Goal: Transaction & Acquisition: Purchase product/service

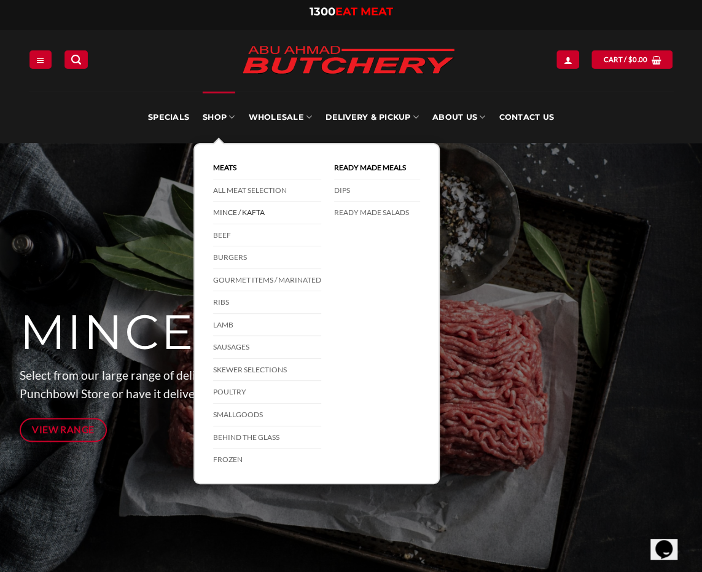
click at [241, 212] on link "Mince / Kafta" at bounding box center [267, 212] width 108 height 23
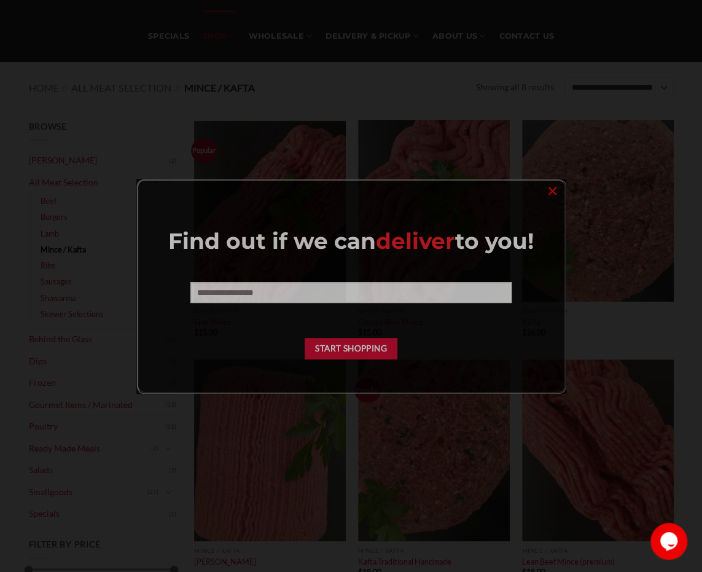
scroll to position [82, 0]
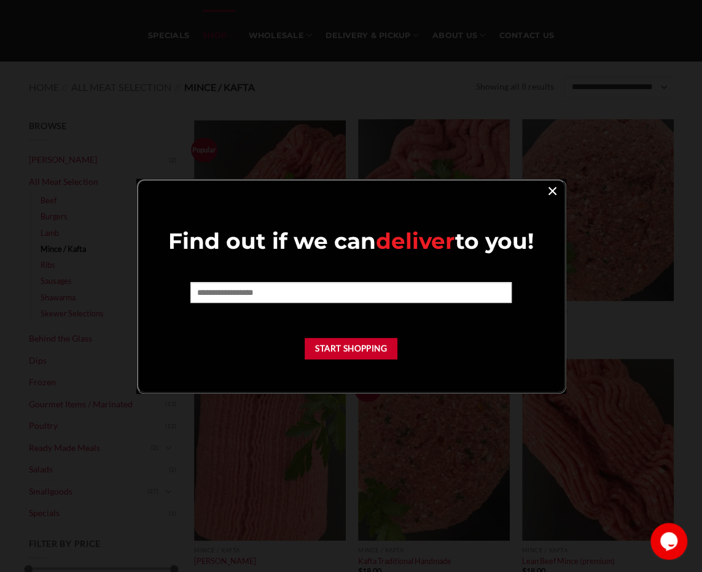
click at [556, 185] on link "×" at bounding box center [553, 190] width 18 height 17
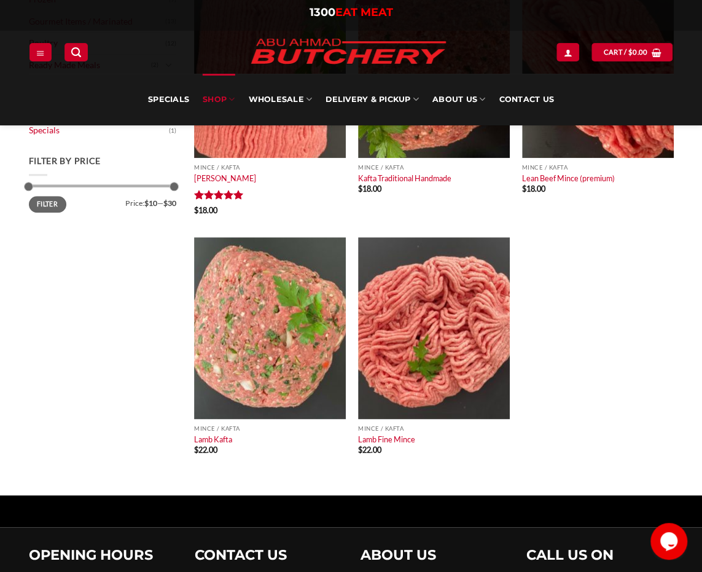
scroll to position [468, 0]
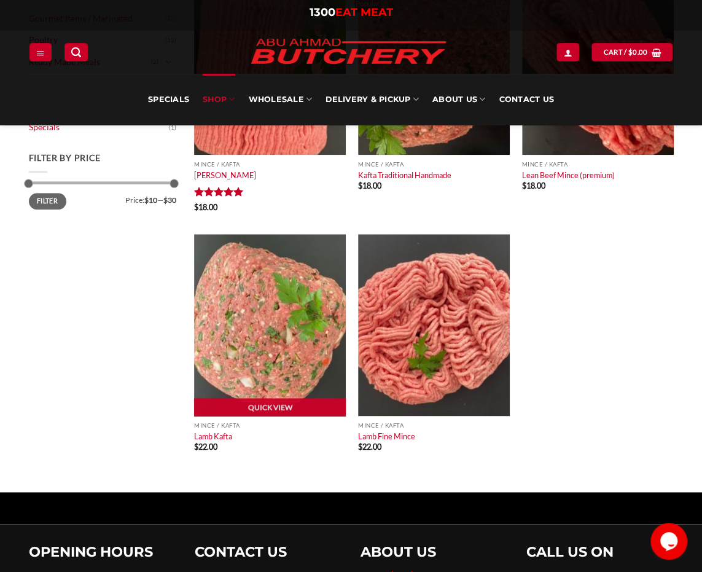
click at [265, 319] on img at bounding box center [270, 325] width 152 height 182
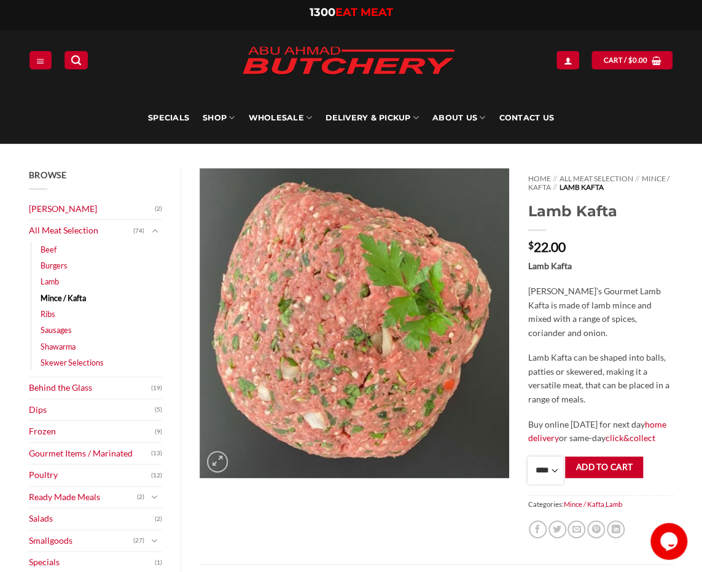
click at [542, 475] on select "**** * *** * *** * *** * *** * *** * *** * *** * *** * *** ** **** ** **** ** *…" at bounding box center [546, 470] width 36 height 28
click at [528, 456] on select "**** * *** * *** * *** * *** * *** * *** * *** * *** * *** ** **** ** **** ** *…" at bounding box center [546, 470] width 36 height 28
click at [580, 256] on div "Home // All Meat Selection // Mince / Kafta // Lamb Kafta Lamb Kafta $ 22.00 La…" at bounding box center [600, 366] width 164 height 396
click at [545, 478] on select "**** * *** * *** * *** * *** * *** * *** * *** * *** * *** ** **** ** **** ** *…" at bounding box center [546, 470] width 36 height 28
select select "*"
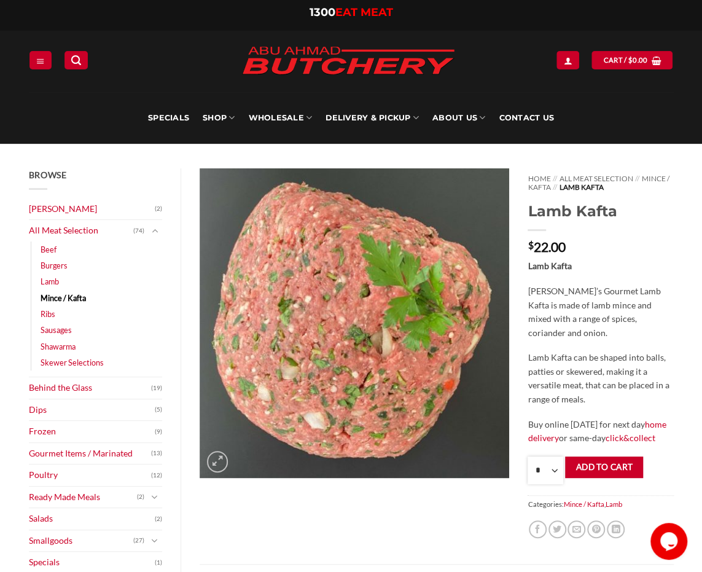
click at [528, 456] on select "**** * *** * *** * *** * *** * *** * *** * *** * *** * *** ** **** ** **** ** *…" at bounding box center [546, 470] width 36 height 28
click at [601, 470] on button "Add to cart" at bounding box center [604, 466] width 78 height 21
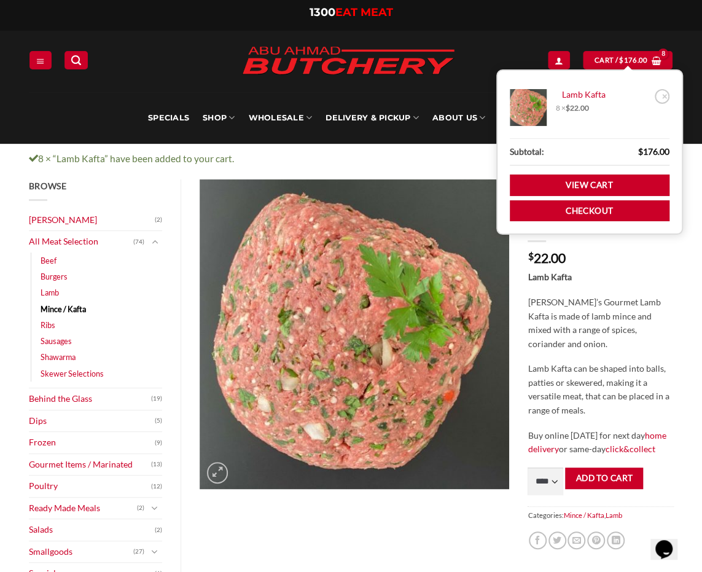
click at [622, 319] on p "Abu Ahmad Butchery’s Gourmet Lamb Kafta is made of lamb mince and mixed with a …" at bounding box center [601, 322] width 146 height 55
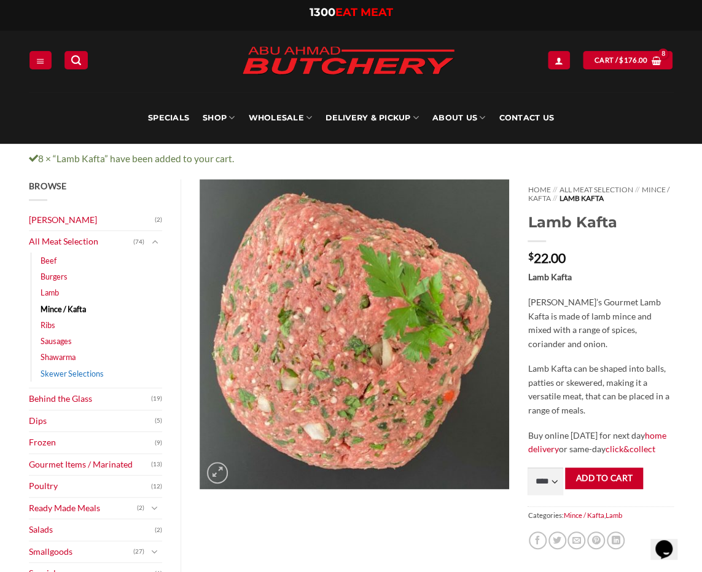
click at [95, 369] on link "Skewer Selections" at bounding box center [72, 373] width 63 height 16
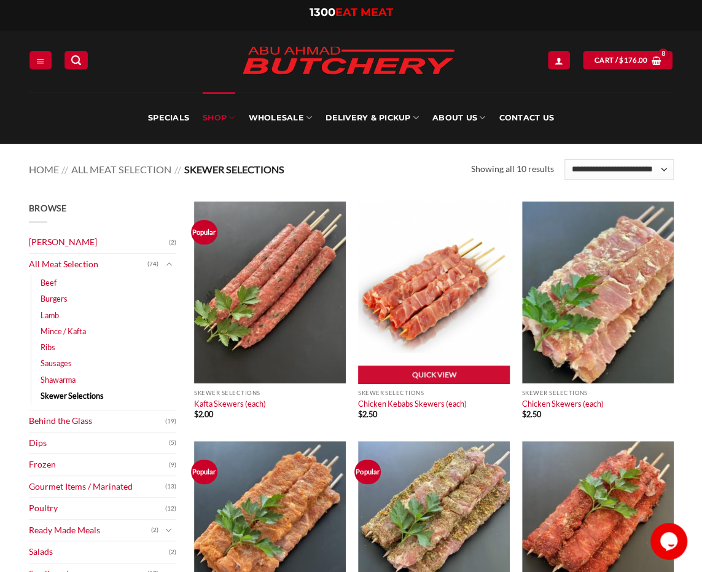
scroll to position [1, 0]
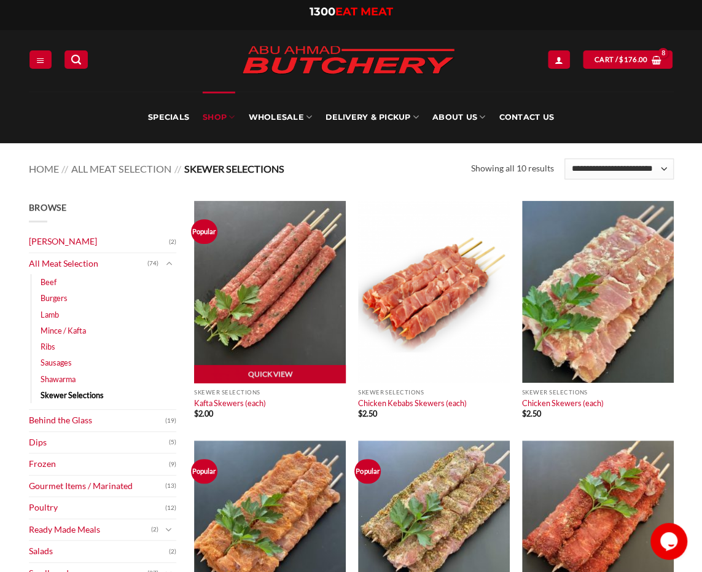
click at [273, 283] on img at bounding box center [270, 292] width 152 height 182
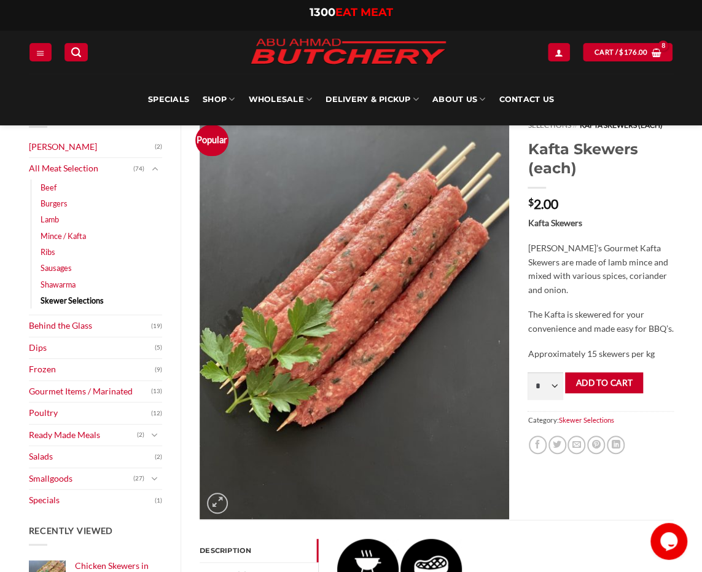
scroll to position [61, 0]
click at [633, 275] on p "Abu Ahmad Butchery’s Gourmet Kafta Skewers are made of lamb mince and mixed wit…" at bounding box center [601, 269] width 146 height 55
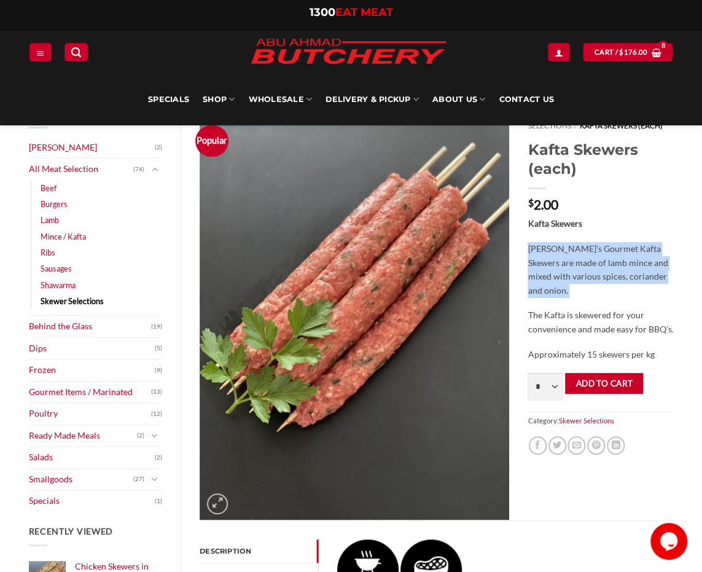
click at [631, 274] on p "Abu Ahmad Butchery’s Gourmet Kafta Skewers are made of lamb mince and mixed wit…" at bounding box center [601, 269] width 146 height 55
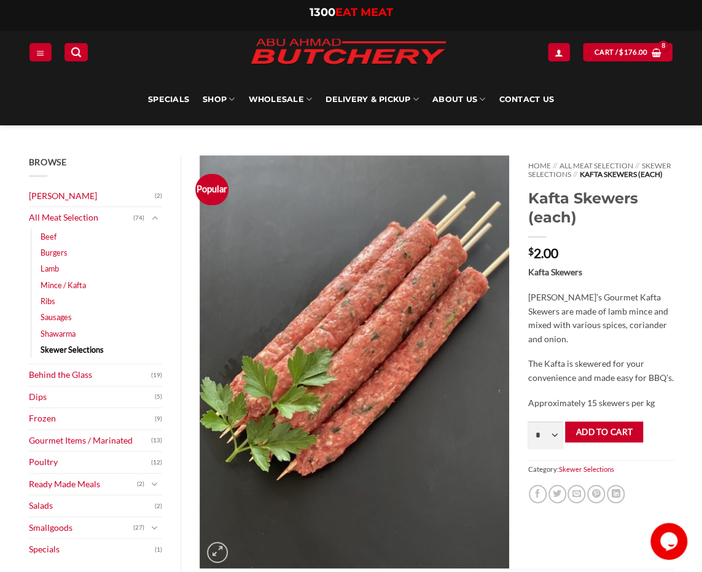
scroll to position [0, 0]
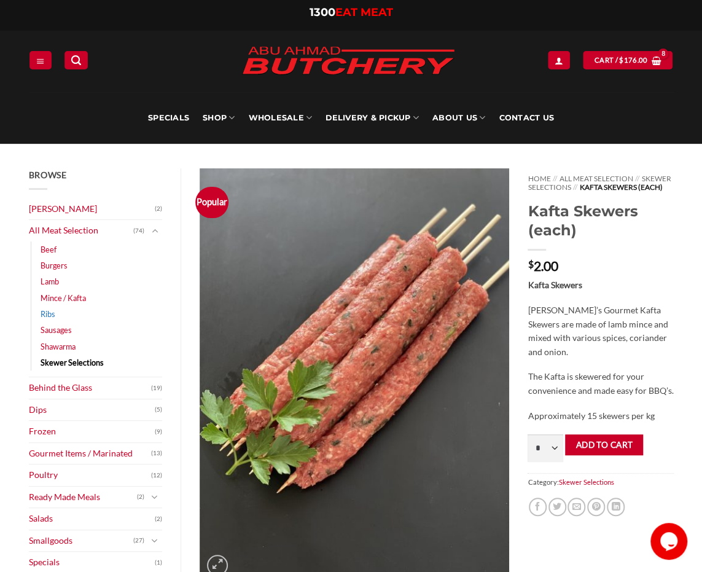
click at [43, 312] on link "Ribs" at bounding box center [48, 314] width 15 height 16
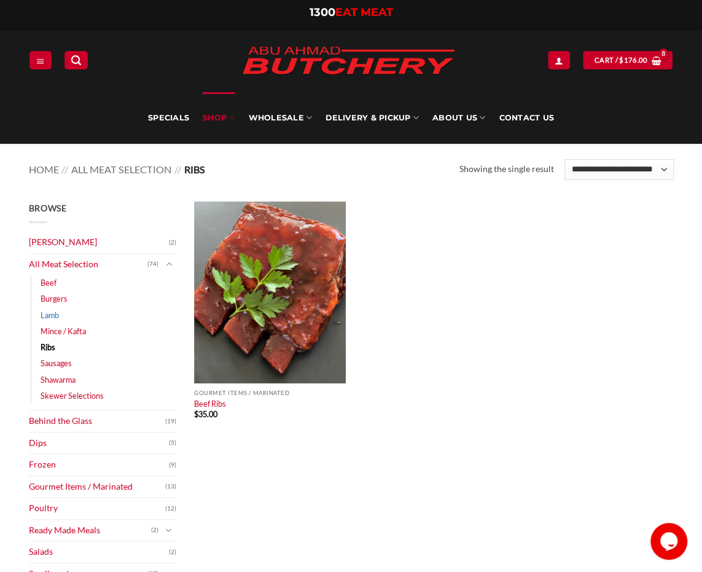
click at [57, 316] on link "Lamb" at bounding box center [50, 315] width 18 height 16
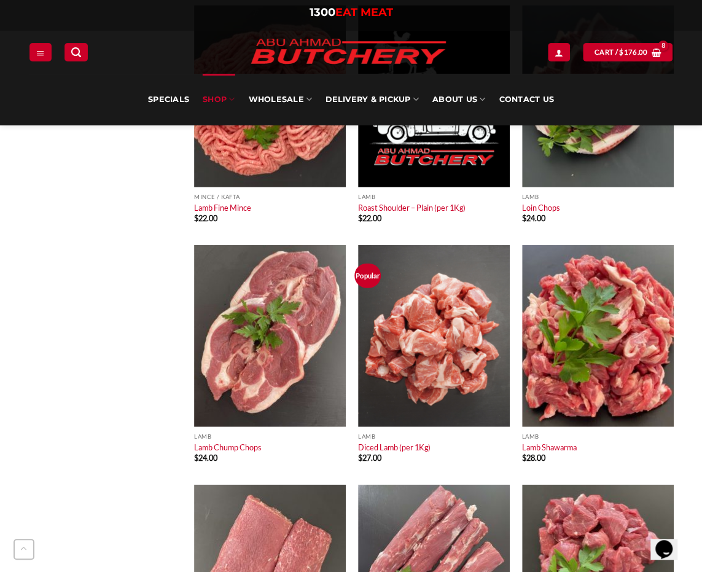
scroll to position [1157, 0]
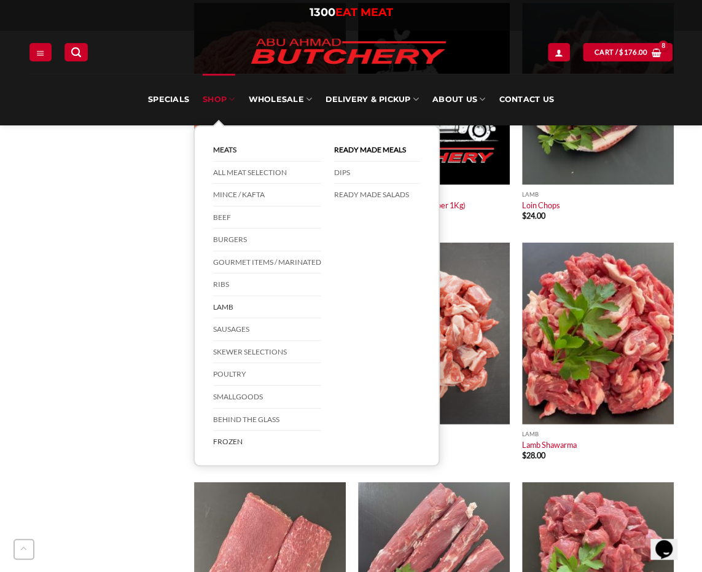
click at [236, 435] on link "Frozen" at bounding box center [267, 442] width 108 height 22
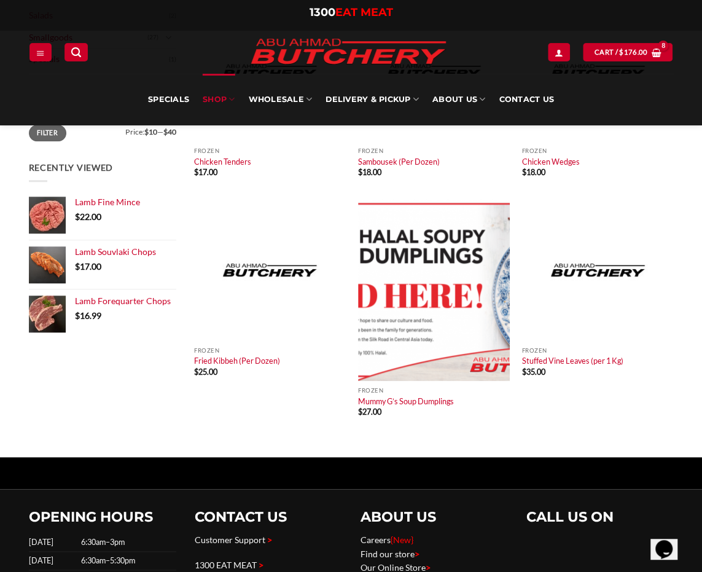
scroll to position [402, 0]
